Goal: Information Seeking & Learning: Learn about a topic

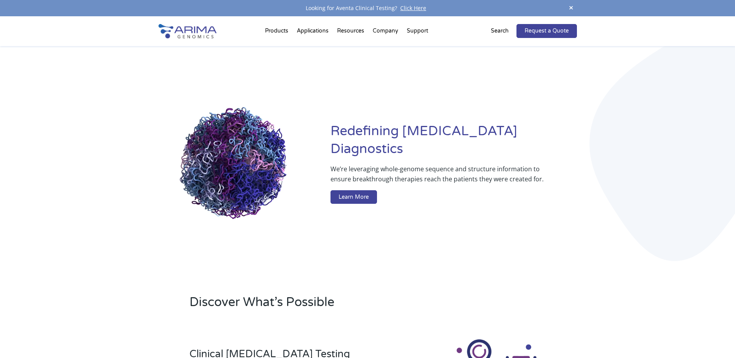
click at [212, 155] on video at bounding box center [238, 165] width 160 height 160
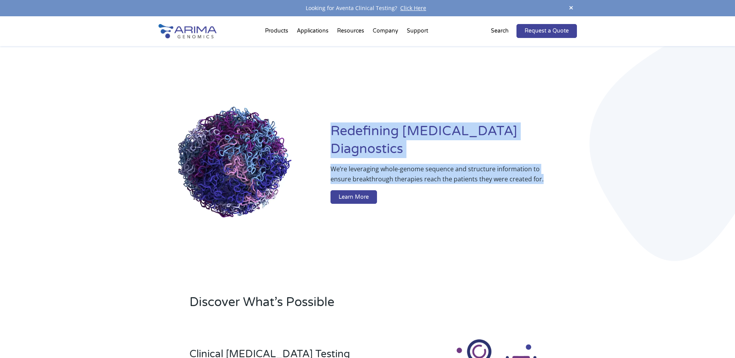
drag, startPoint x: 335, startPoint y: 139, endPoint x: 542, endPoint y: 169, distance: 209.0
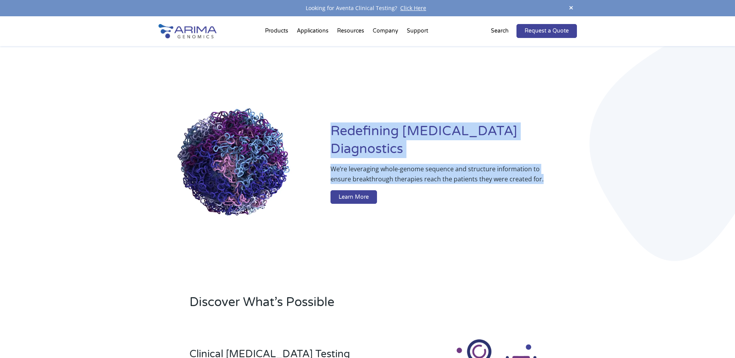
click at [542, 169] on div "Redefining Cancer Diagnostics We’re leveraging whole-genome sequence and struct…" at bounding box center [453, 164] width 246 height 85
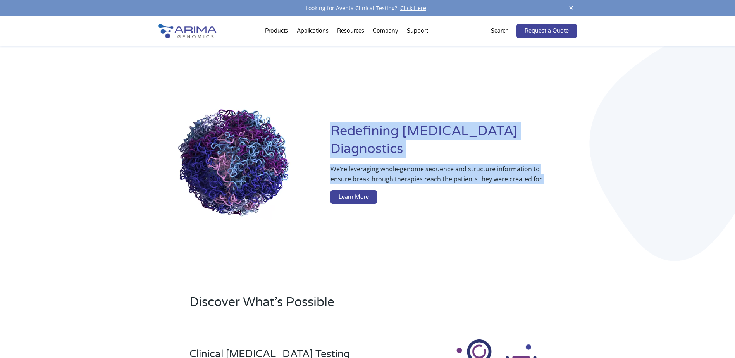
copy div "Redefining Cancer Diagnostics We’re leveraging whole-genome sequence and struct…"
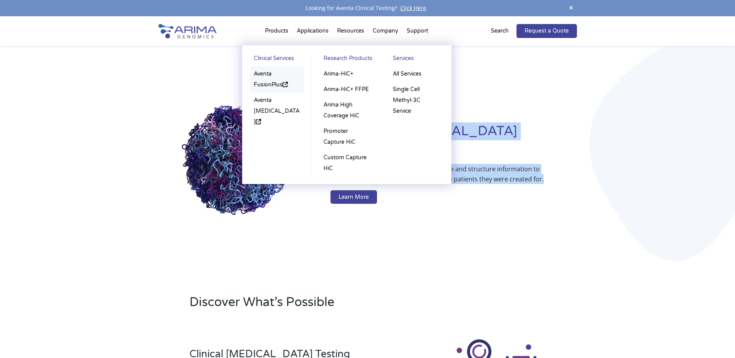
click at [267, 81] on link "Aventa FusionPlus" at bounding box center [277, 79] width 54 height 26
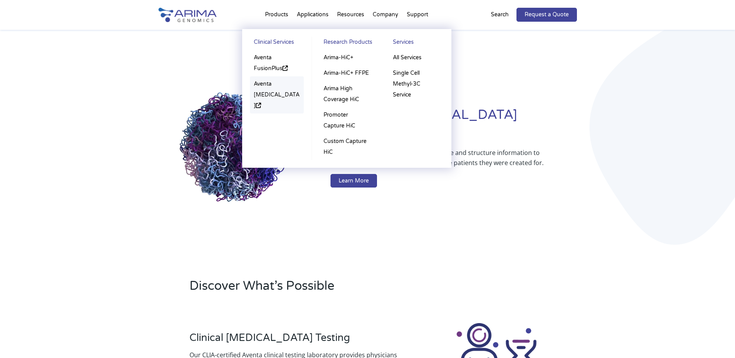
click at [271, 86] on link "Aventa [MEDICAL_DATA]" at bounding box center [277, 94] width 54 height 37
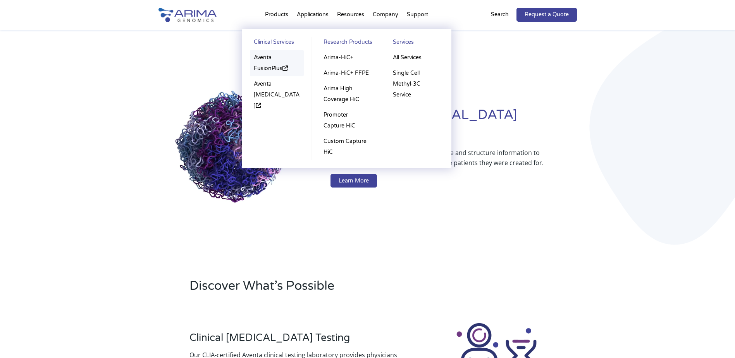
click at [272, 70] on link "Aventa FusionPlus" at bounding box center [277, 63] width 54 height 26
